Goal: Find specific page/section: Find specific page/section

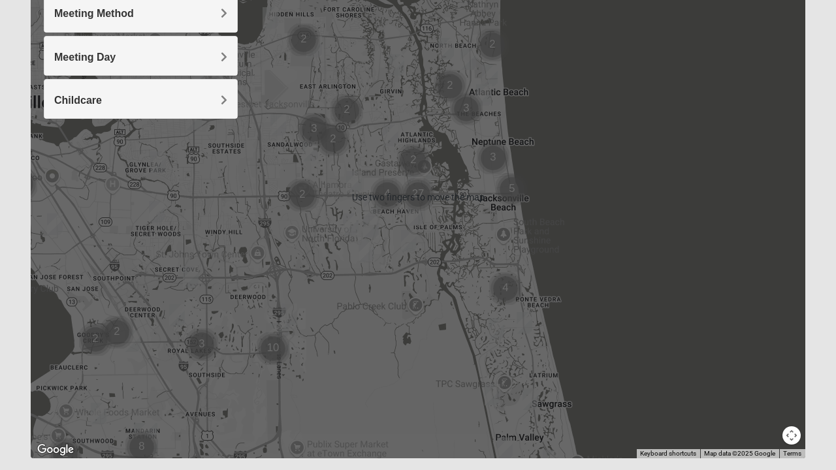
scroll to position [221, 0]
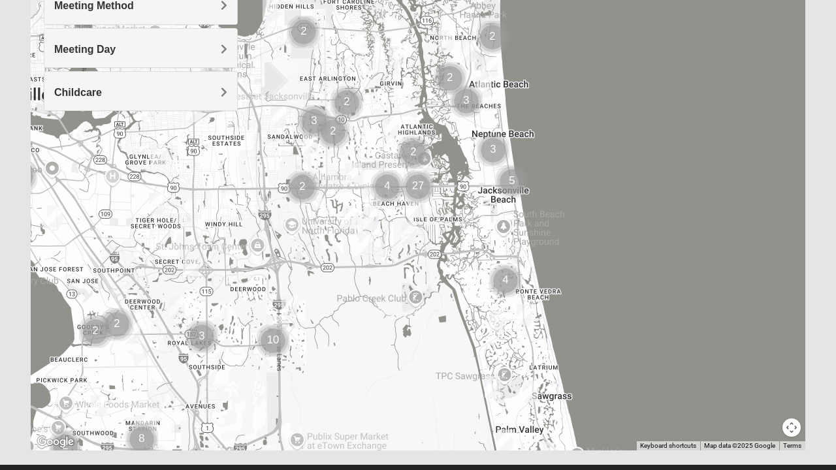
click at [422, 355] on div at bounding box center [418, 189] width 775 height 523
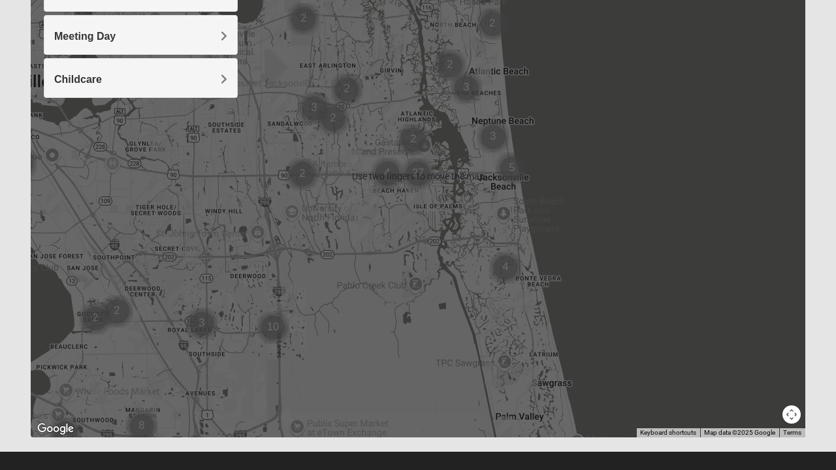
scroll to position [249, 0]
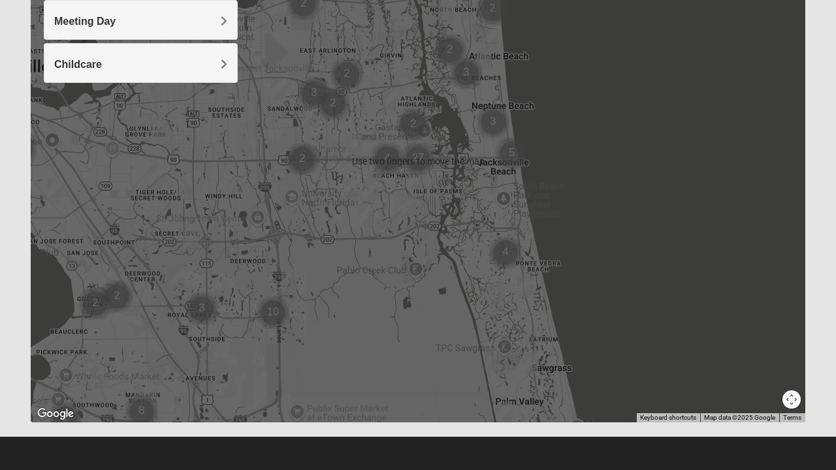
click at [427, 328] on div at bounding box center [418, 161] width 775 height 523
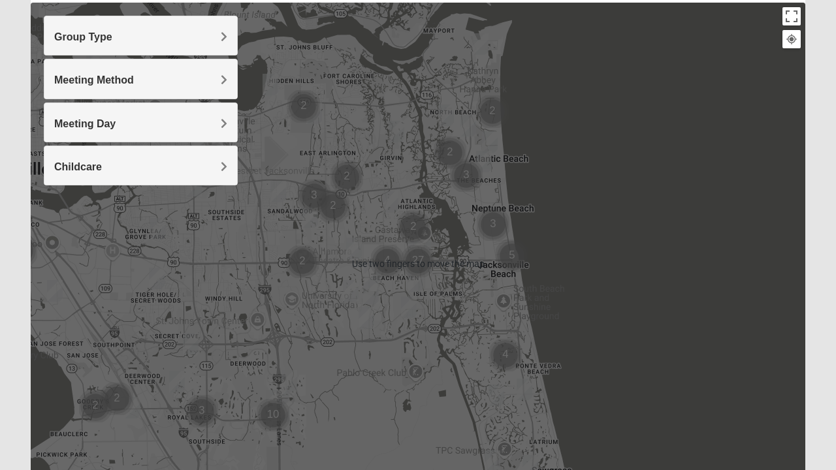
scroll to position [146, 0]
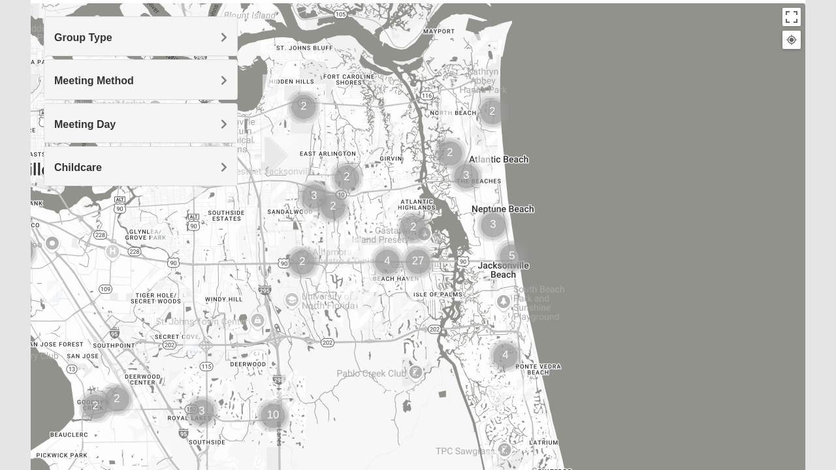
click at [133, 44] on div "Group Type" at bounding box center [140, 36] width 193 height 39
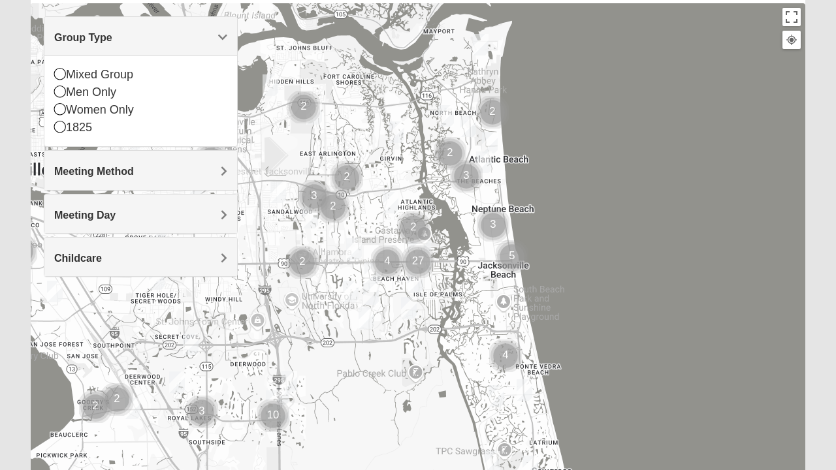
click at [89, 127] on div "1825" at bounding box center [140, 128] width 173 height 18
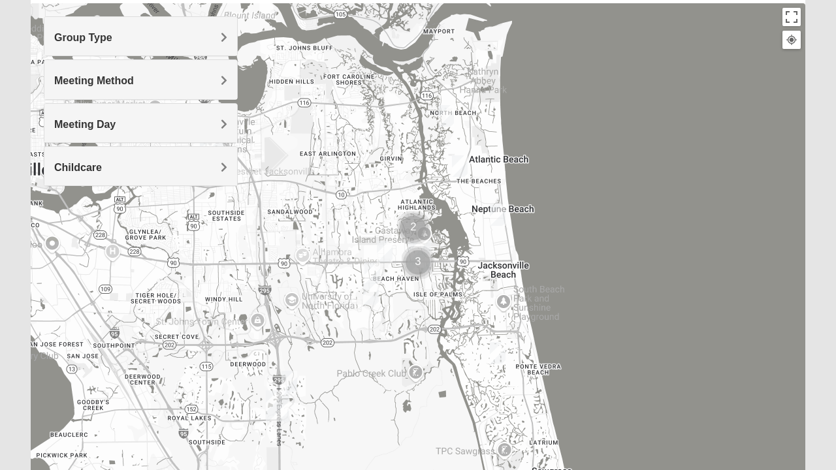
click at [114, 83] on span "Meeting Method" at bounding box center [94, 80] width 80 height 11
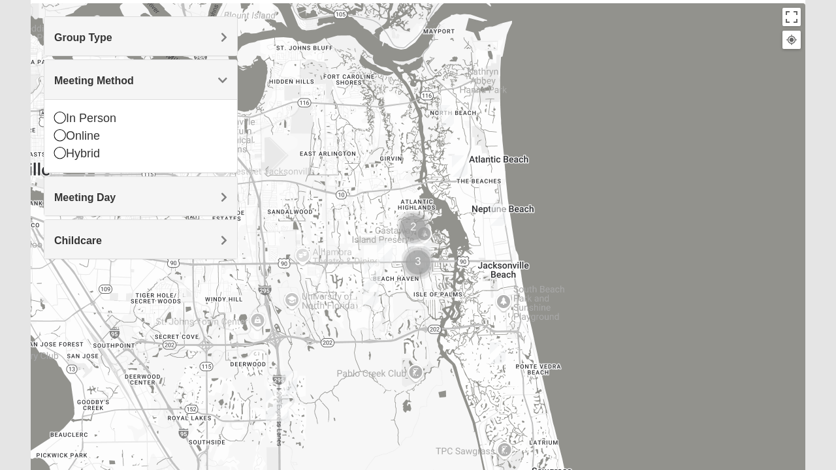
click at [80, 116] on div "In Person" at bounding box center [140, 119] width 173 height 18
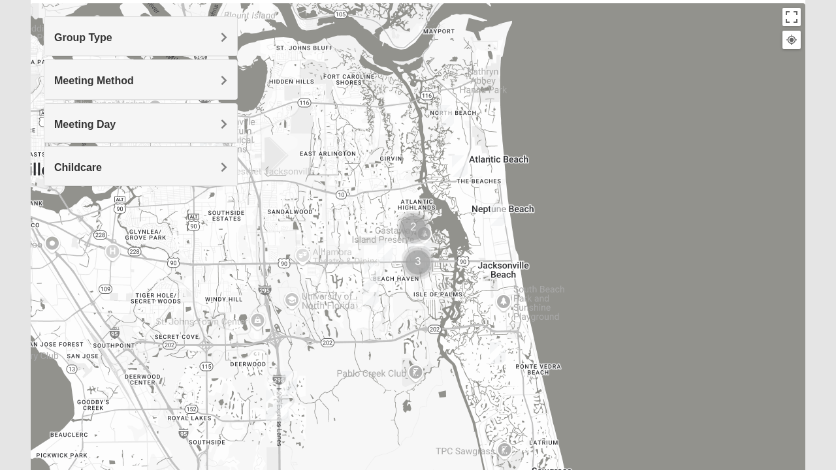
click at [100, 124] on span "Meeting Day" at bounding box center [84, 124] width 61 height 11
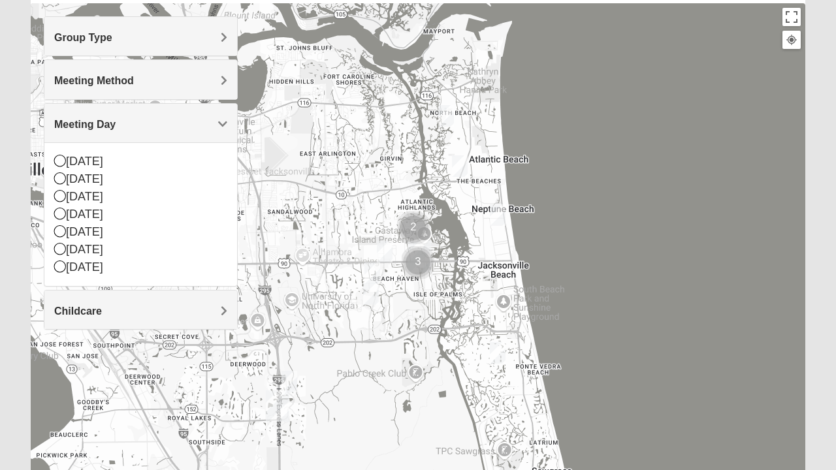
click at [69, 176] on div "[DATE]" at bounding box center [140, 180] width 173 height 18
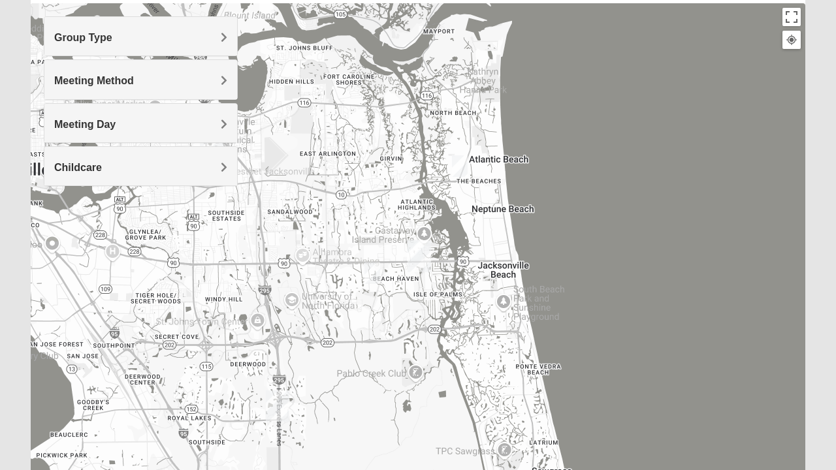
click at [131, 166] on h4 "Childcare" at bounding box center [140, 167] width 173 height 12
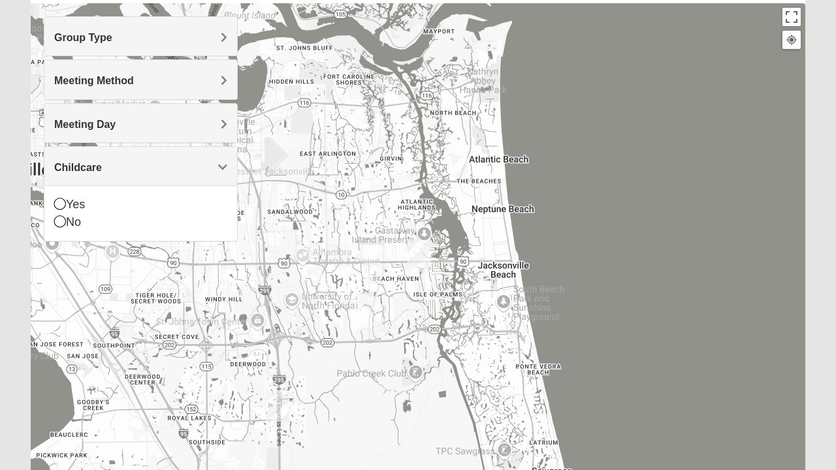
click at [82, 218] on div "No" at bounding box center [140, 223] width 173 height 18
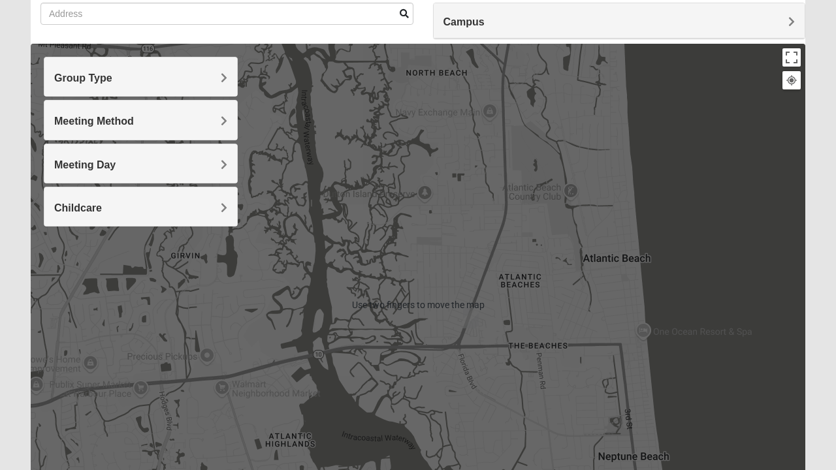
scroll to position [101, 0]
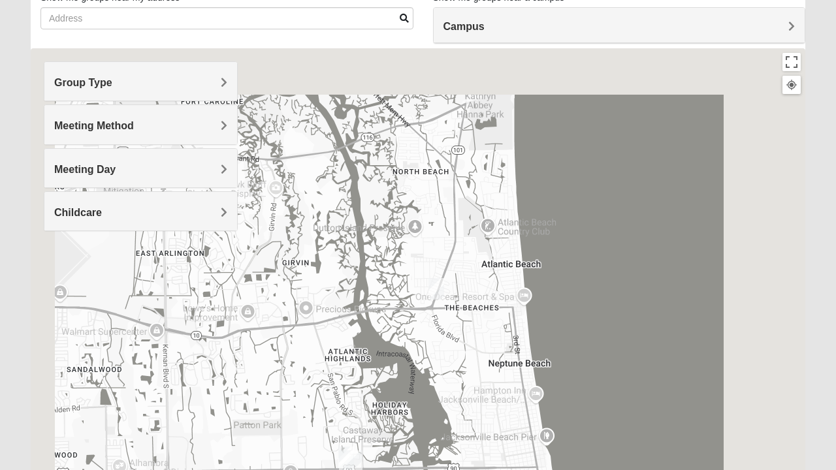
click at [435, 292] on img "1825 Mixed Arola 32233" at bounding box center [436, 289] width 26 height 32
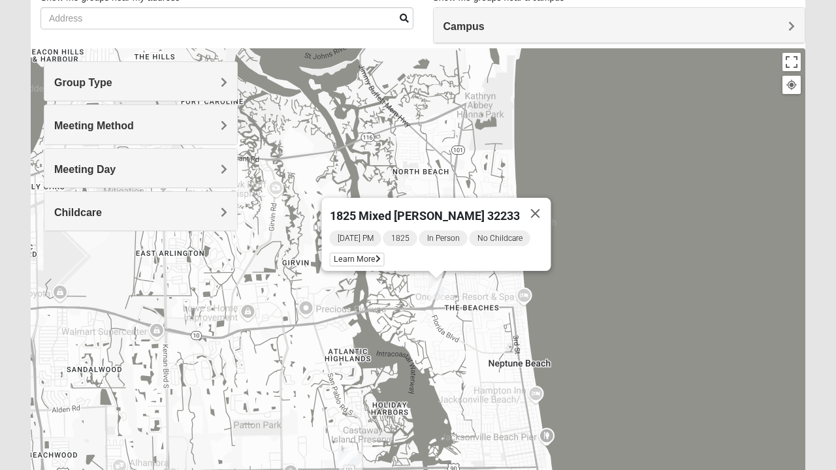
click at [531, 210] on button "Close" at bounding box center [535, 213] width 31 height 31
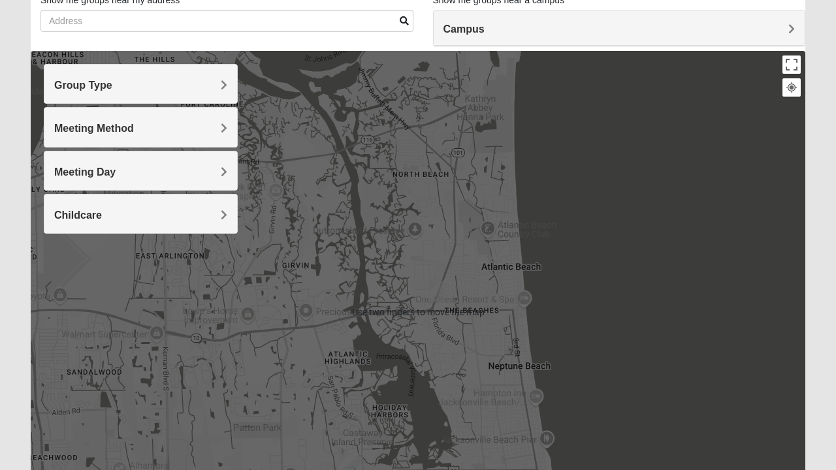
scroll to position [97, 0]
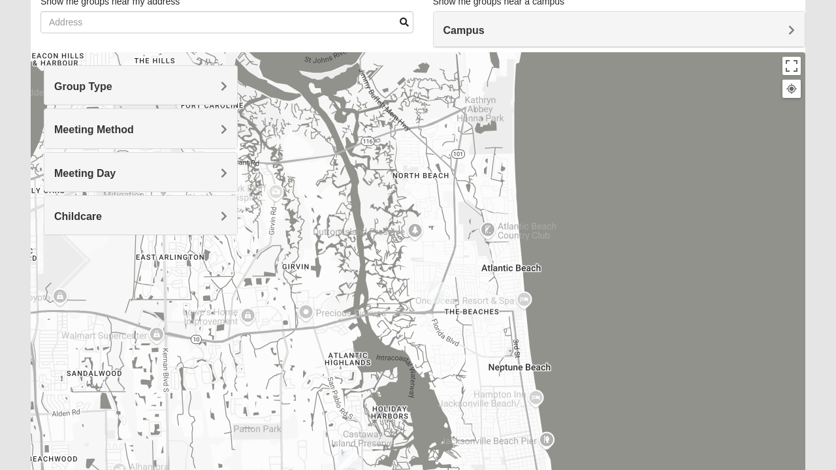
click at [140, 293] on div at bounding box center [418, 313] width 775 height 523
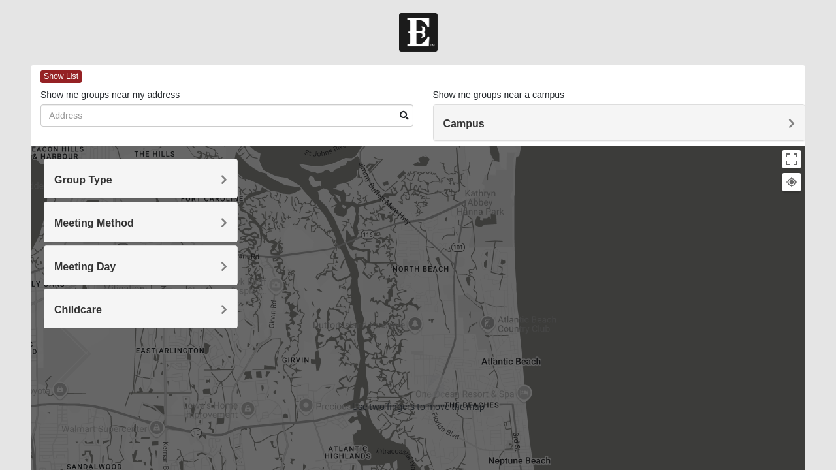
scroll to position [0, 0]
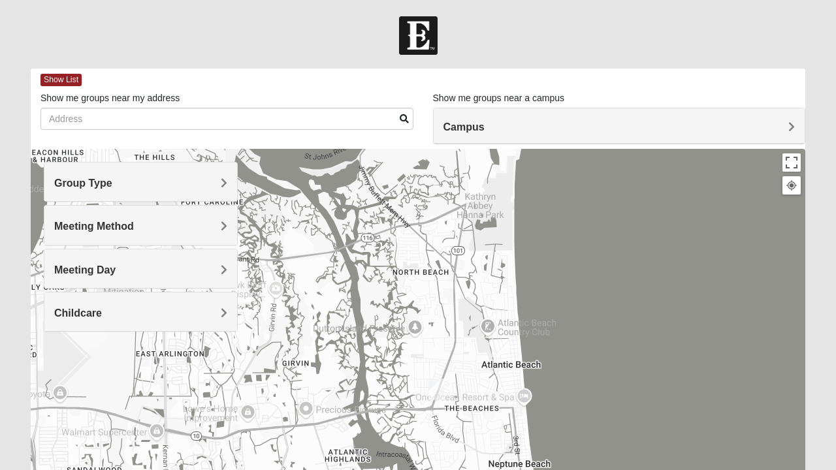
click at [54, 81] on span "Show List" at bounding box center [61, 80] width 41 height 12
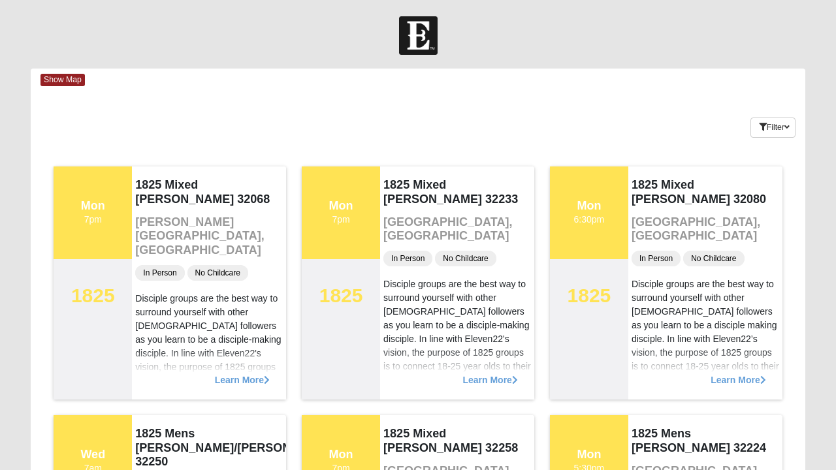
click at [58, 81] on span "Show Map" at bounding box center [63, 80] width 44 height 12
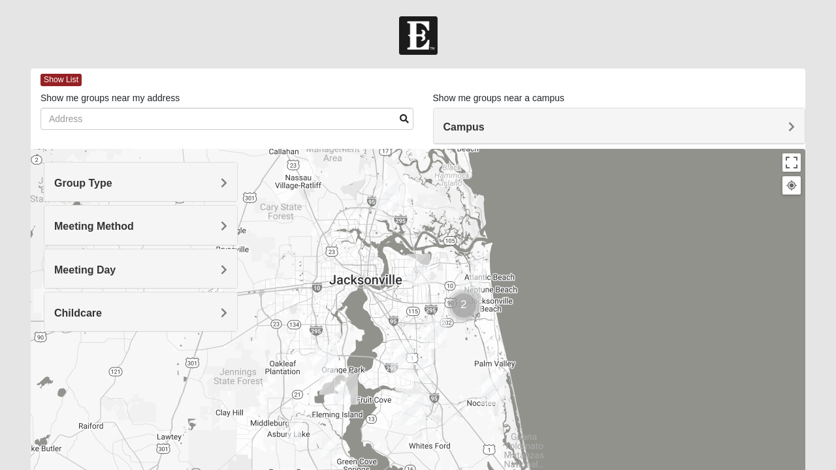
click at [218, 183] on h4 "Group Type" at bounding box center [140, 183] width 173 height 12
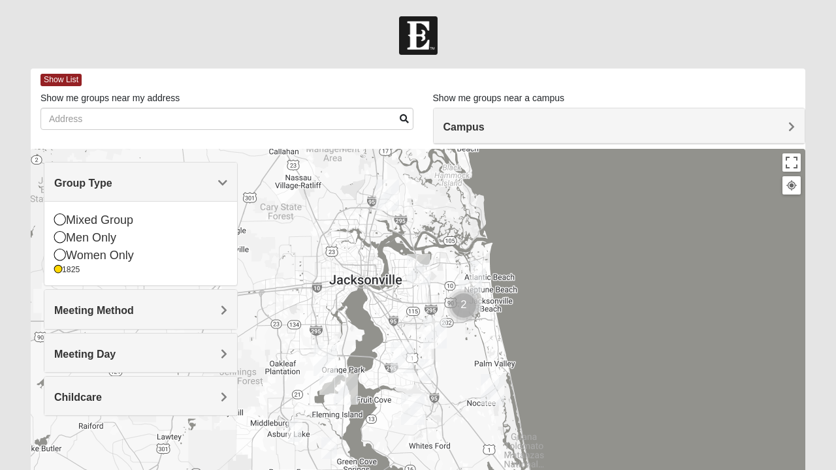
click at [112, 184] on span "Group Type" at bounding box center [83, 183] width 58 height 11
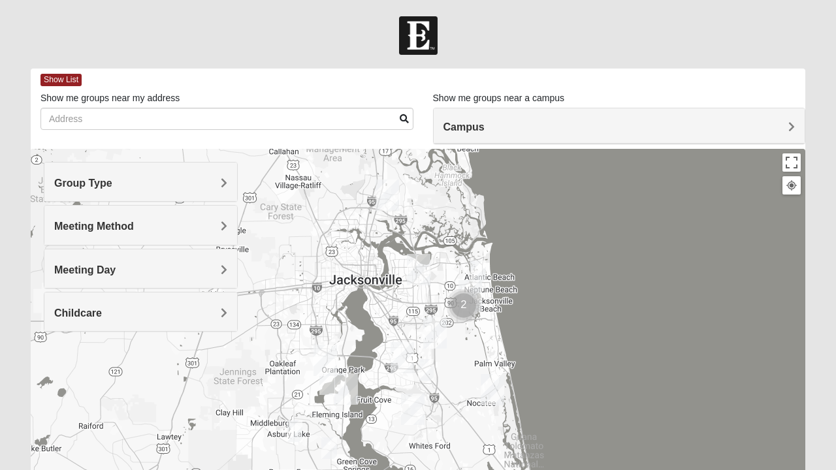
click at [213, 184] on h4 "Group Type" at bounding box center [140, 183] width 173 height 12
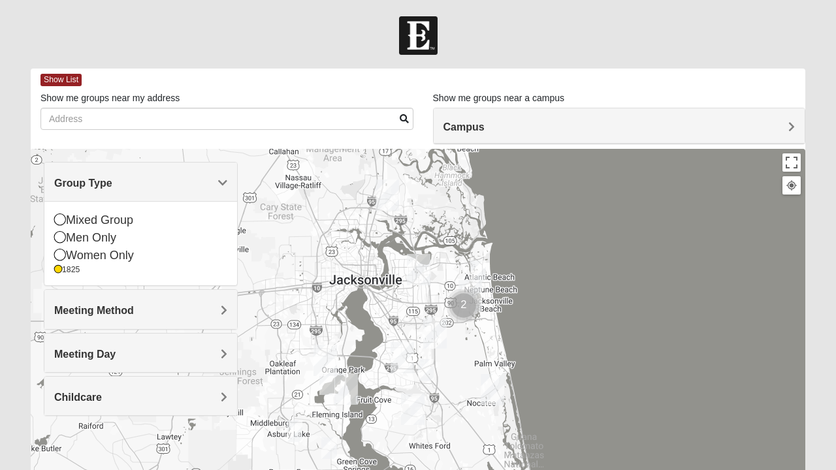
click at [88, 222] on div "Mixed Group" at bounding box center [140, 221] width 173 height 18
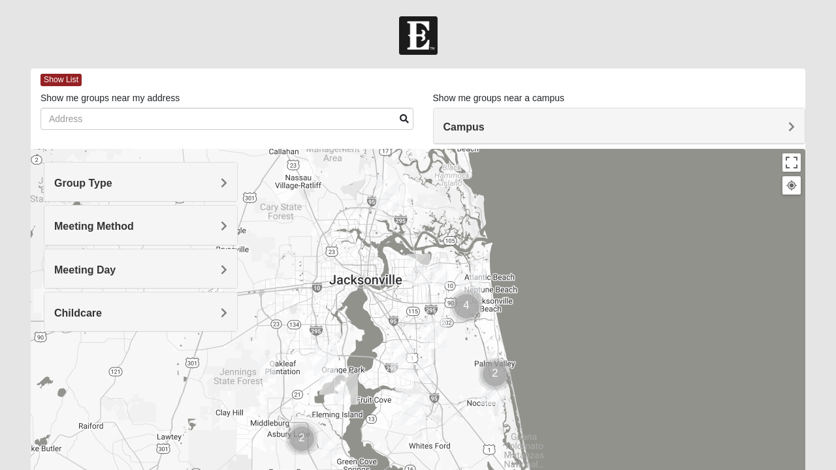
click at [106, 222] on span "Meeting Method" at bounding box center [94, 226] width 80 height 11
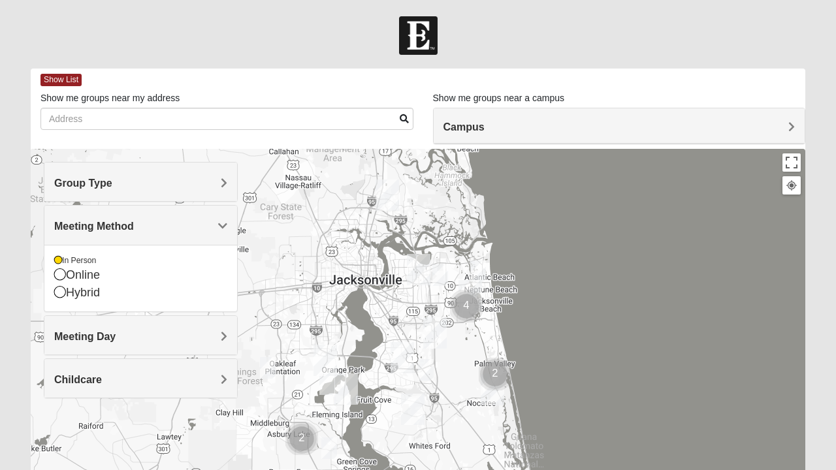
click at [213, 223] on h4 "Meeting Method" at bounding box center [140, 226] width 173 height 12
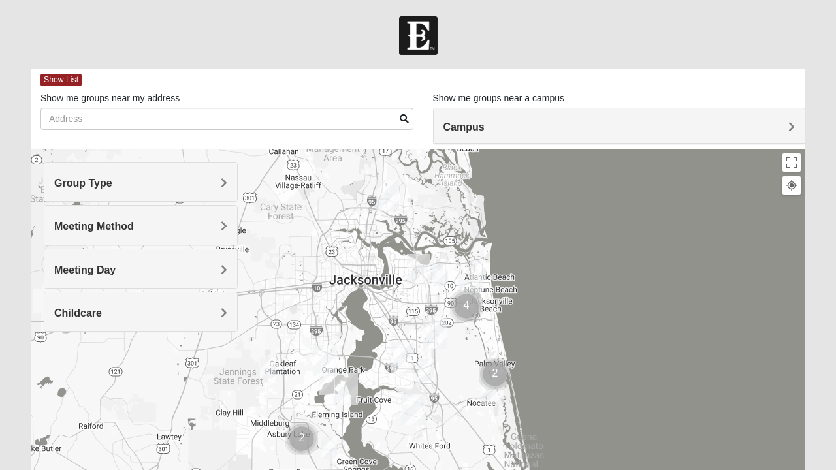
click at [229, 177] on div "Group Type" at bounding box center [140, 182] width 193 height 39
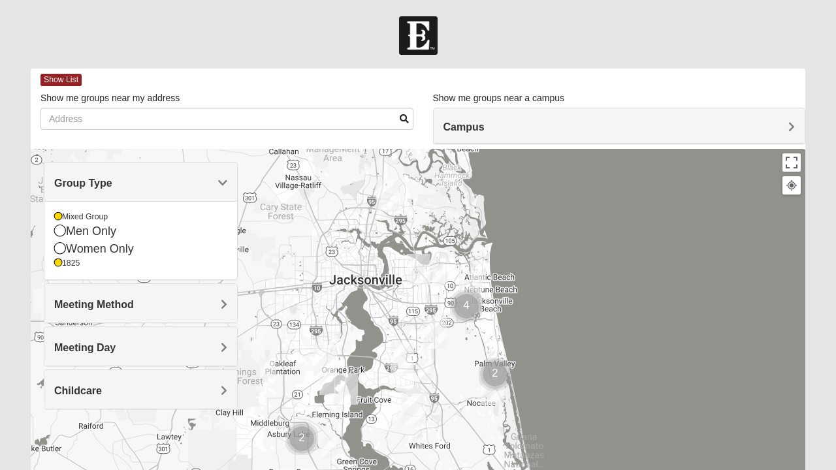
click at [68, 268] on div "1825" at bounding box center [140, 263] width 173 height 11
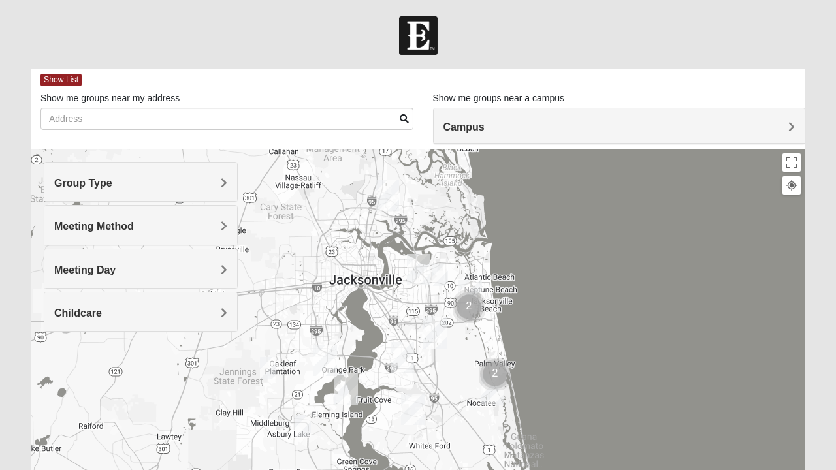
click at [183, 183] on h4 "Group Type" at bounding box center [140, 183] width 173 height 12
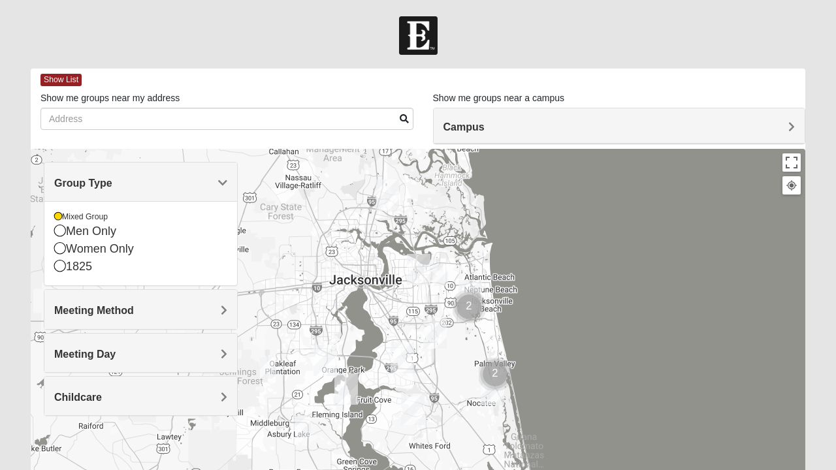
click at [191, 357] on h4 "Meeting Day" at bounding box center [140, 354] width 173 height 12
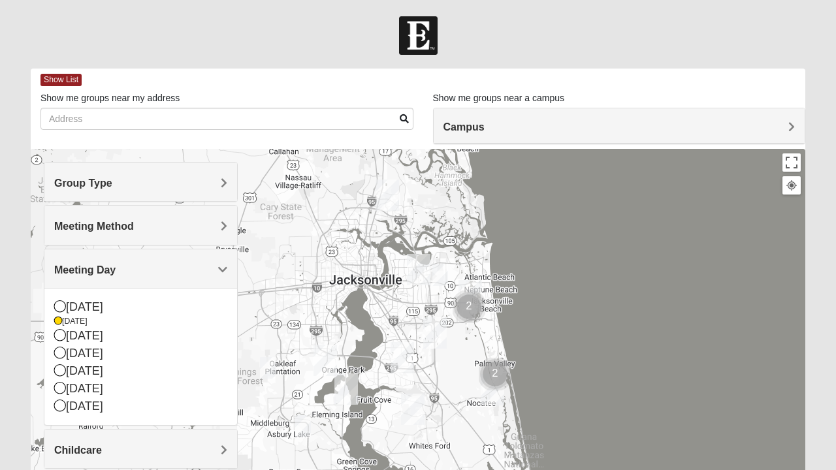
click at [71, 337] on div "[DATE]" at bounding box center [140, 336] width 173 height 18
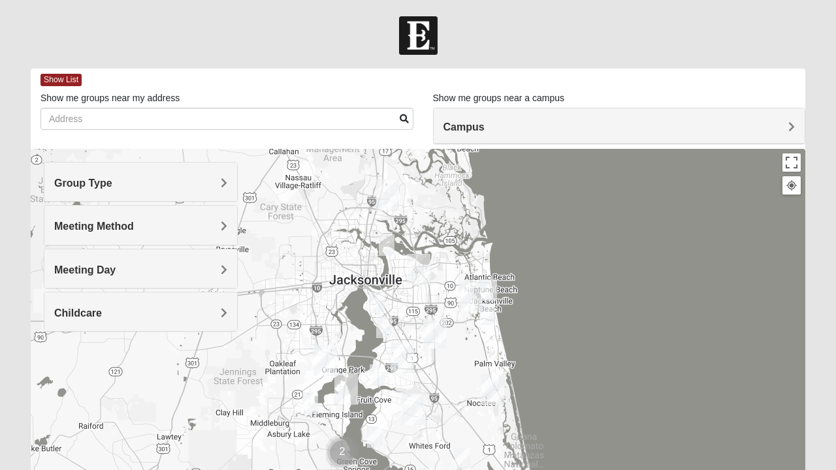
click at [197, 233] on div "Meeting Method" at bounding box center [140, 225] width 193 height 39
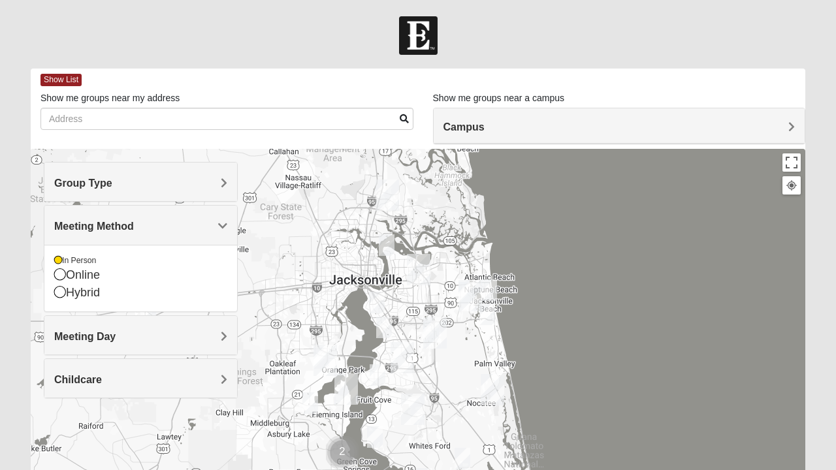
click at [69, 80] on span "Show List" at bounding box center [61, 80] width 41 height 12
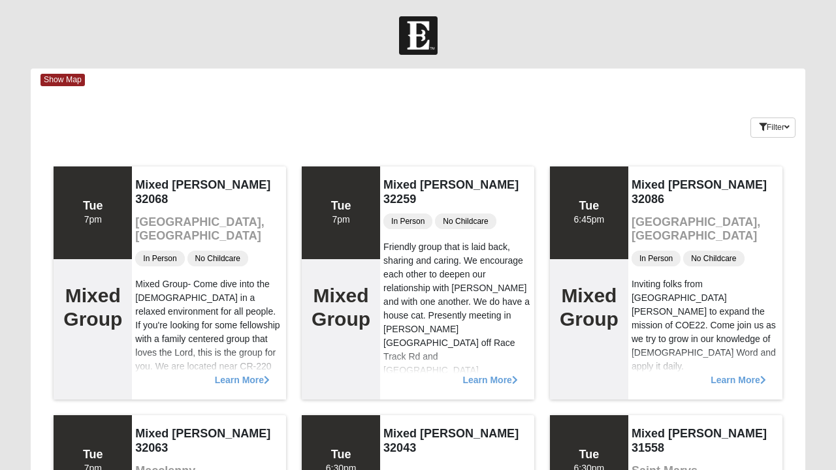
click at [64, 80] on span "Show Map" at bounding box center [63, 80] width 44 height 12
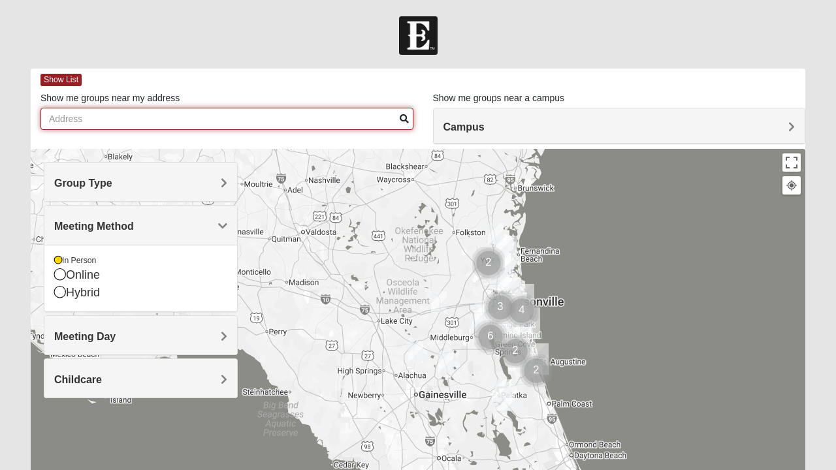
click at [287, 121] on input "Show me groups near my address" at bounding box center [227, 119] width 373 height 22
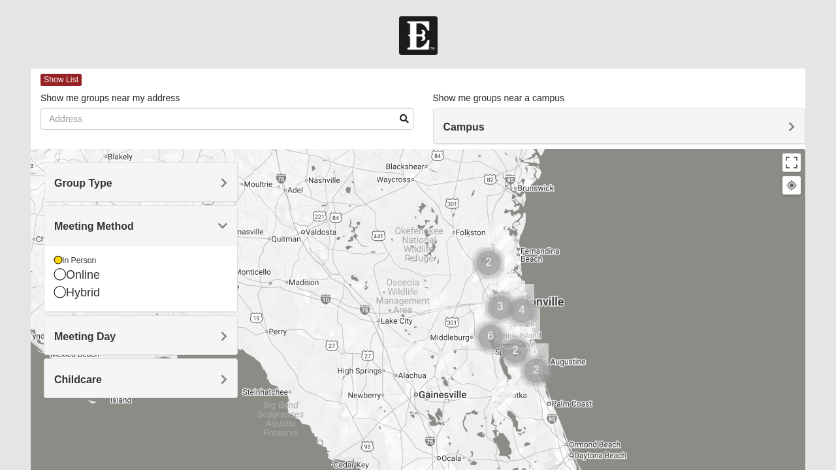
click at [721, 78] on div "Show List" at bounding box center [423, 80] width 765 height 23
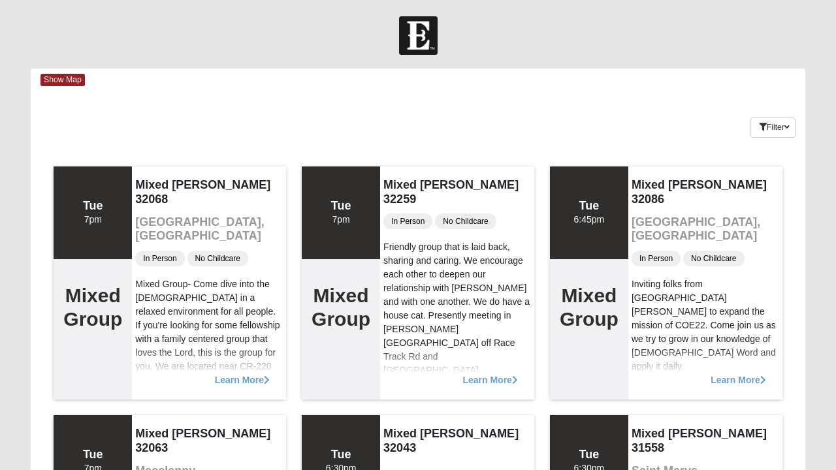
click at [721, 71] on div "Show Map" at bounding box center [423, 80] width 765 height 23
